Goal: Check status

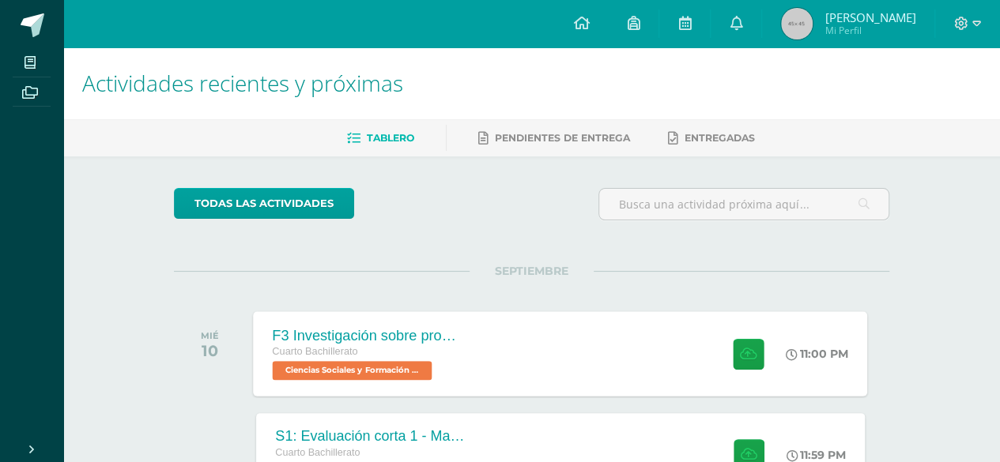
scroll to position [85, 0]
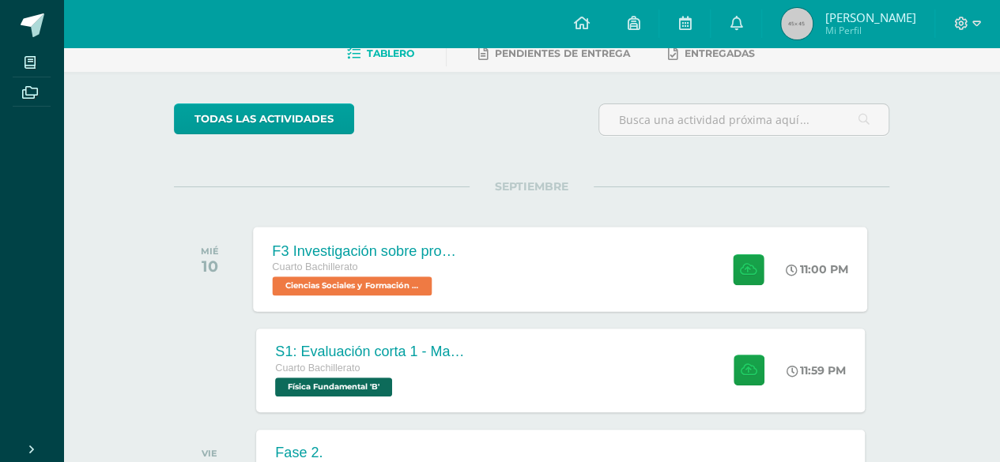
click at [414, 290] on span "Ciencias Sociales y Formación Ciudadana 'B'" at bounding box center [353, 286] width 160 height 19
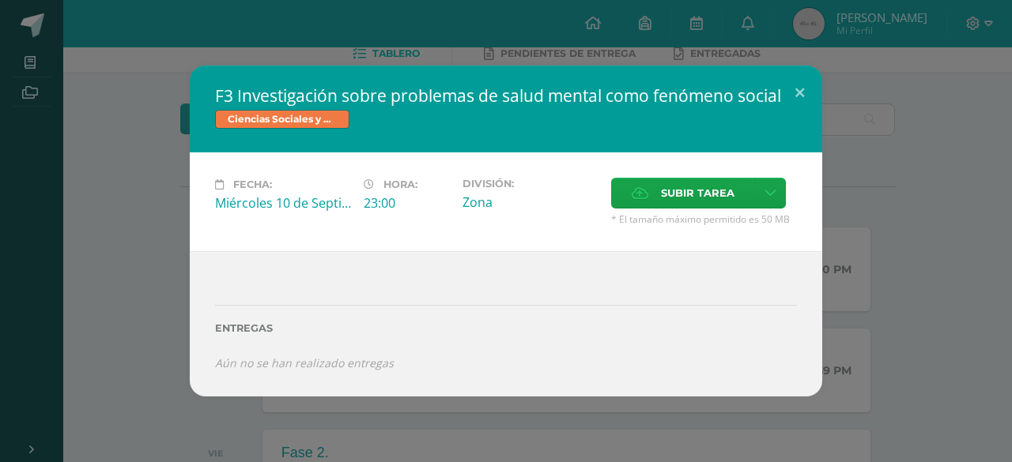
click at [133, 236] on div "F3 Investigación sobre problemas de salud mental como fenómeno social Ciencias …" at bounding box center [505, 231] width 999 height 330
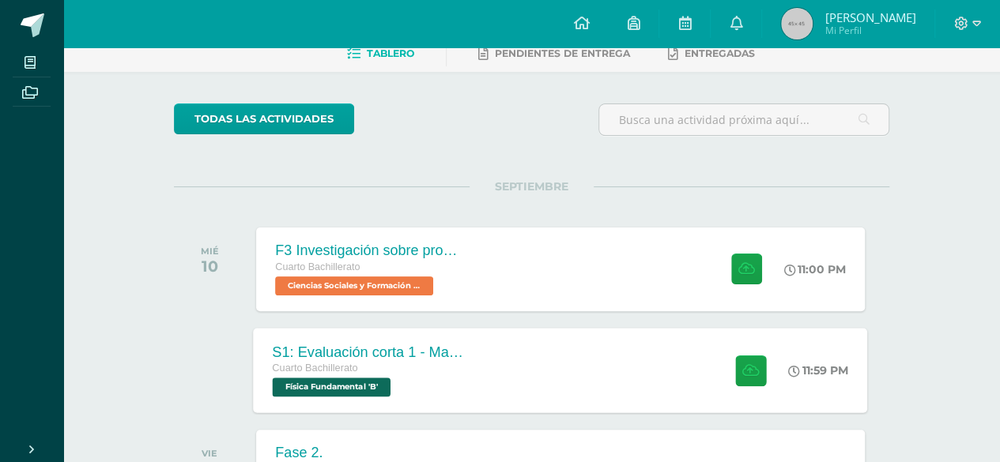
click at [353, 391] on span "Física Fundamental 'B'" at bounding box center [332, 387] width 118 height 19
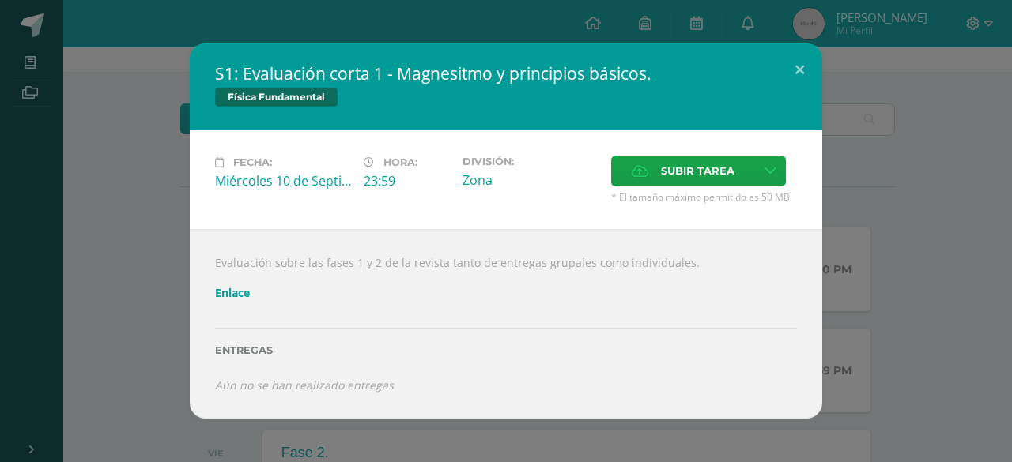
click at [98, 266] on div "S1: Evaluación corta 1 - Magnesitmo y principios básicos. Física Fundamental Fe…" at bounding box center [505, 230] width 999 height 375
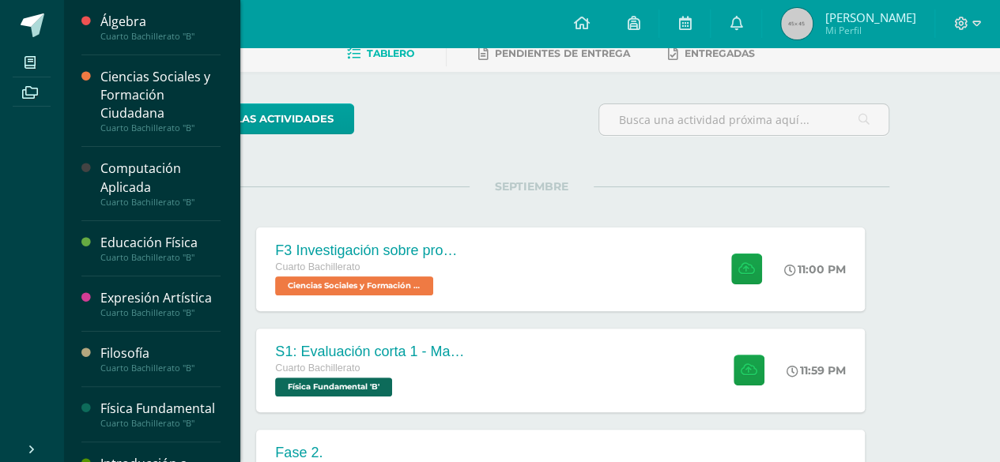
click at [111, 176] on div "Computación Aplicada" at bounding box center [160, 178] width 120 height 36
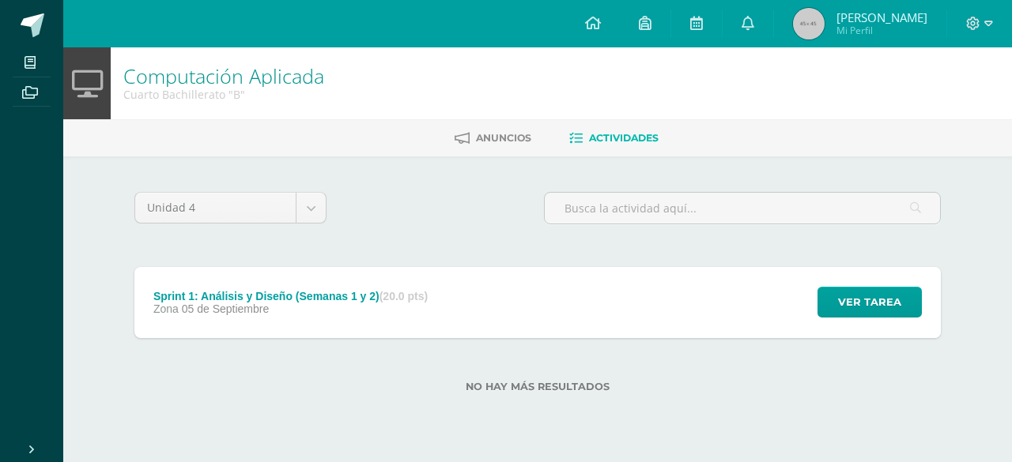
click at [810, 311] on div "Ver tarea" at bounding box center [867, 302] width 147 height 71
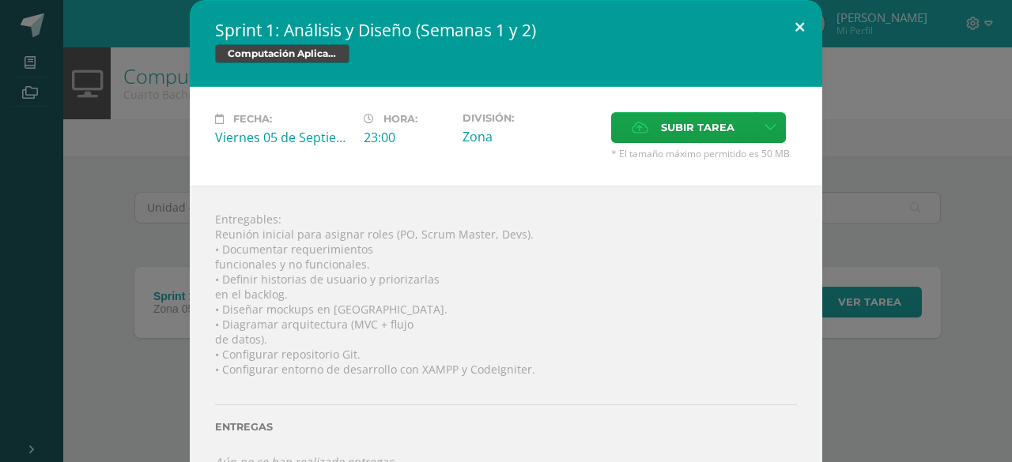
click at [783, 32] on button at bounding box center [799, 27] width 45 height 54
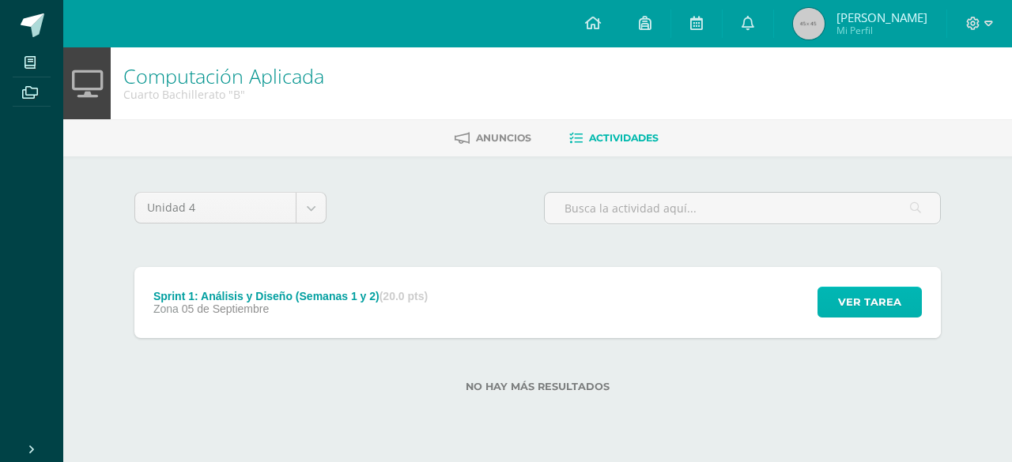
click at [842, 291] on span "Ver tarea" at bounding box center [869, 302] width 63 height 29
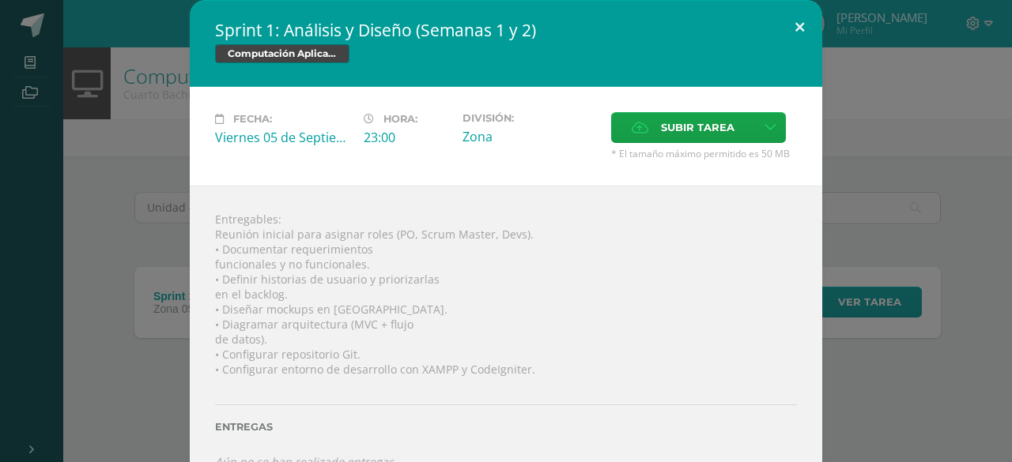
click at [806, 31] on button at bounding box center [799, 27] width 45 height 54
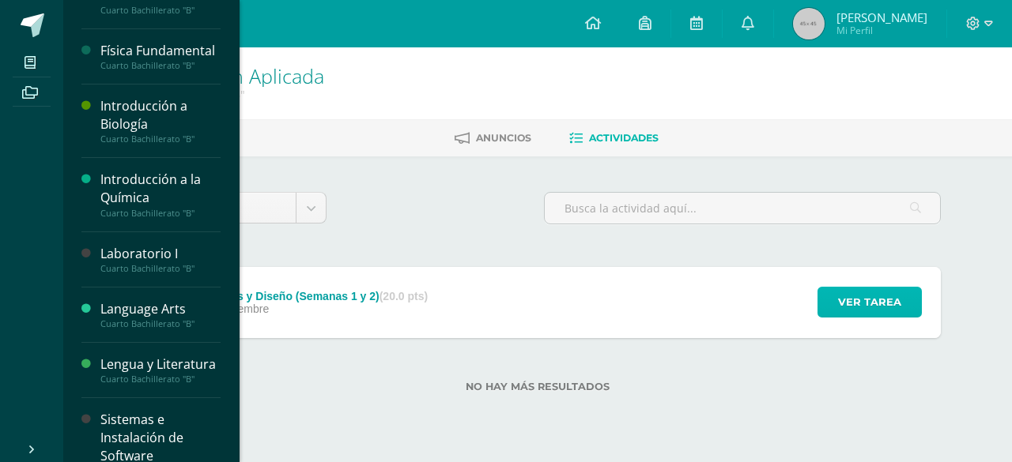
scroll to position [359, 0]
click at [138, 262] on div "Laboratorio I" at bounding box center [160, 253] width 120 height 18
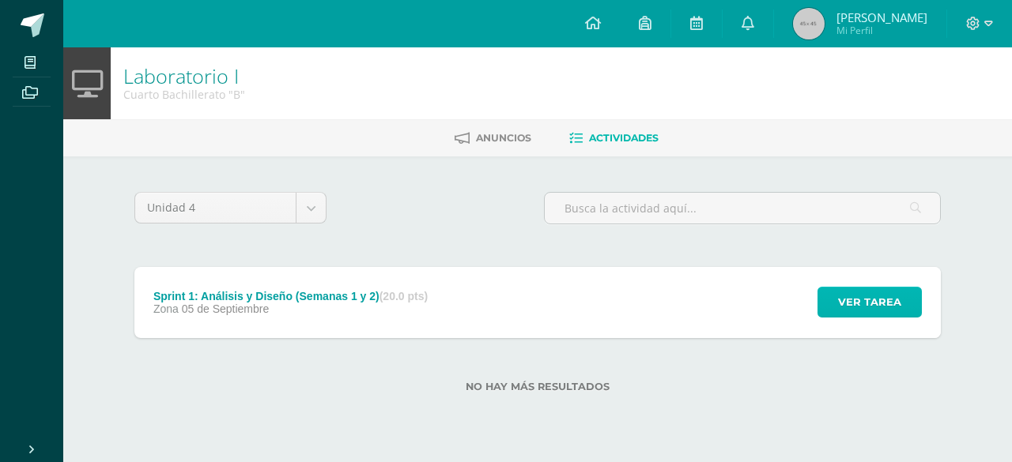
click at [847, 298] on span "Ver tarea" at bounding box center [869, 302] width 63 height 29
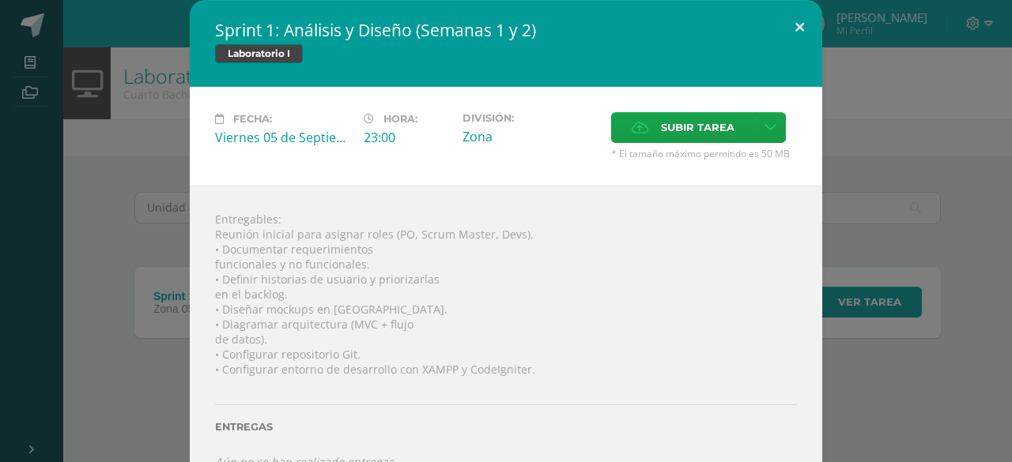
click at [798, 32] on button at bounding box center [799, 27] width 45 height 54
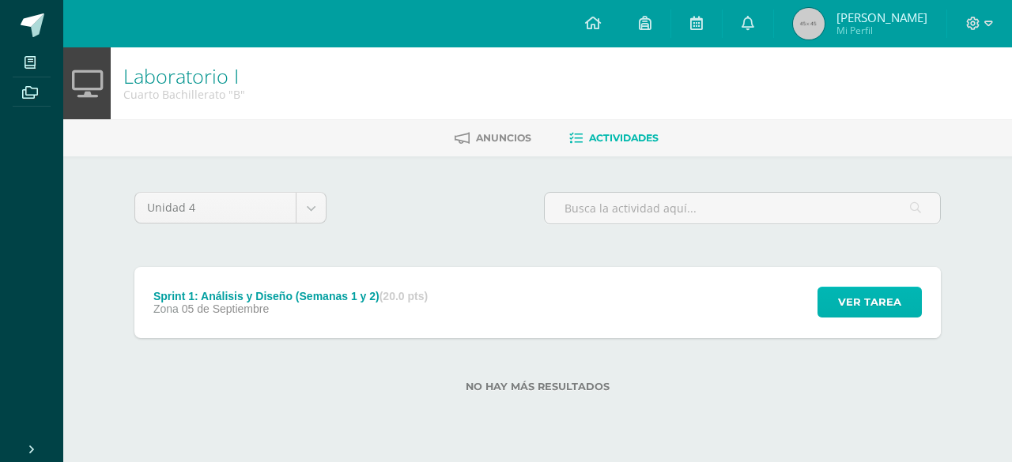
click at [836, 296] on button "Ver tarea" at bounding box center [869, 302] width 104 height 31
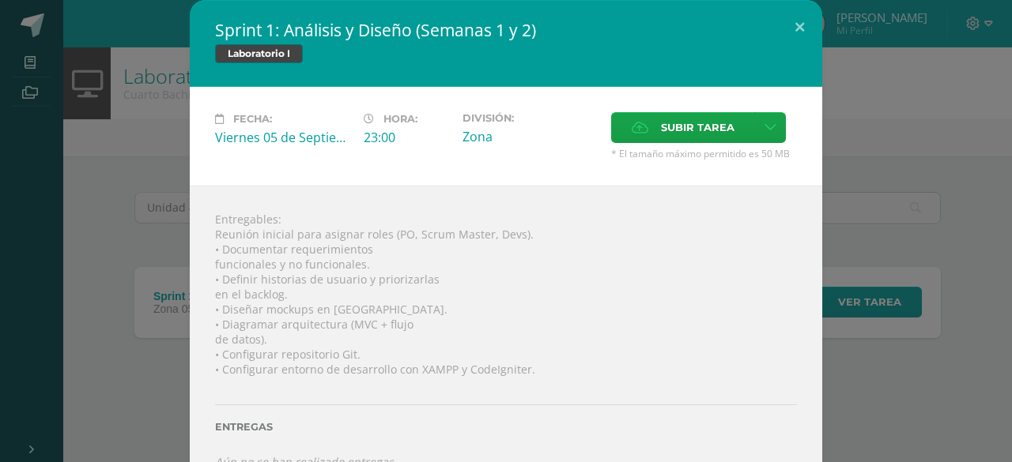
scroll to position [28, 0]
